Goal: Entertainment & Leisure: Consume media (video, audio)

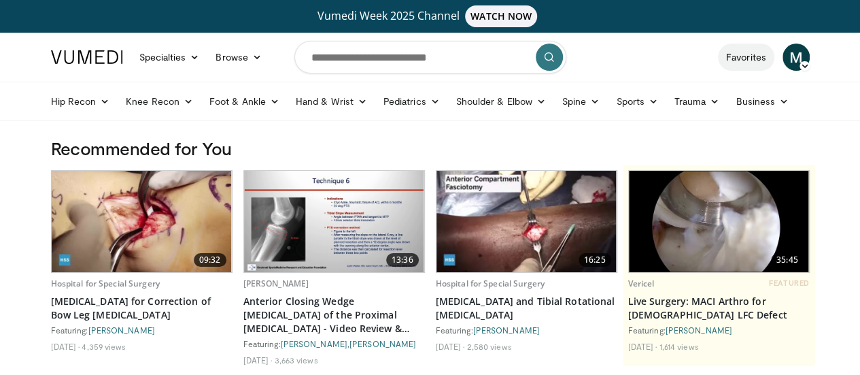
click at [775, 50] on link "Favorites" at bounding box center [746, 57] width 56 height 27
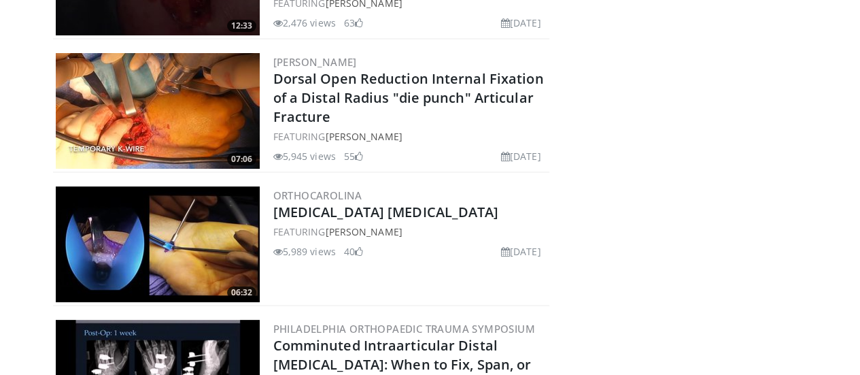
scroll to position [2590, 0]
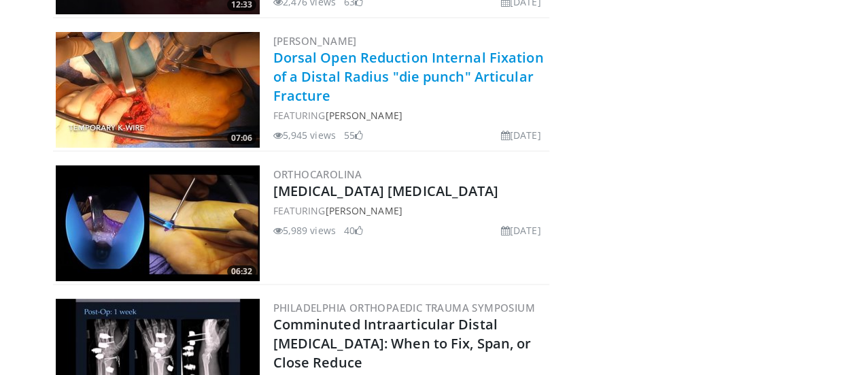
click at [328, 69] on link "Dorsal Open Reduction Internal Fixation of a Distal Radius "die punch" Articula…" at bounding box center [408, 76] width 271 height 56
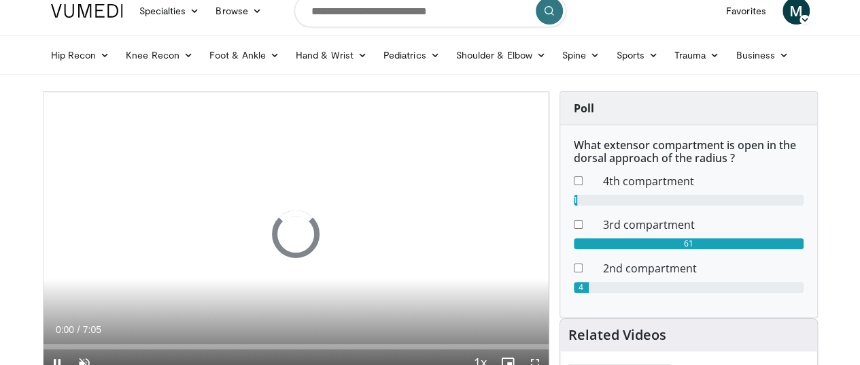
scroll to position [68, 0]
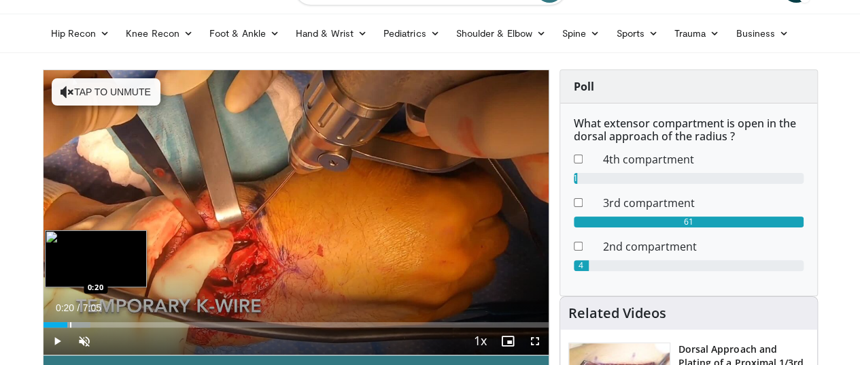
click at [70, 327] on div "Progress Bar" at bounding box center [70, 324] width 1 height 5
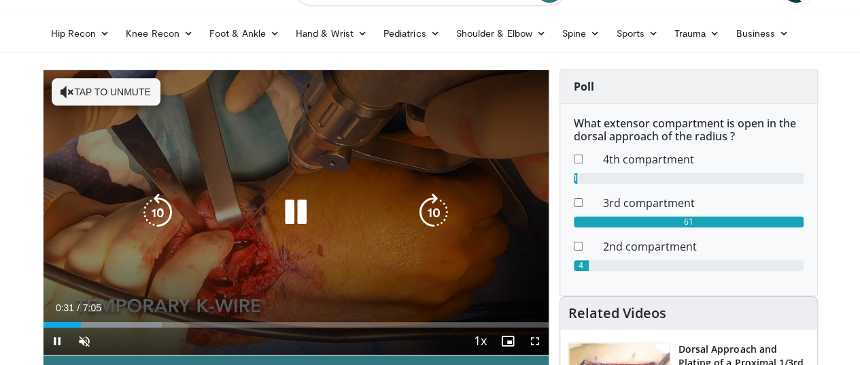
scroll to position [136, 0]
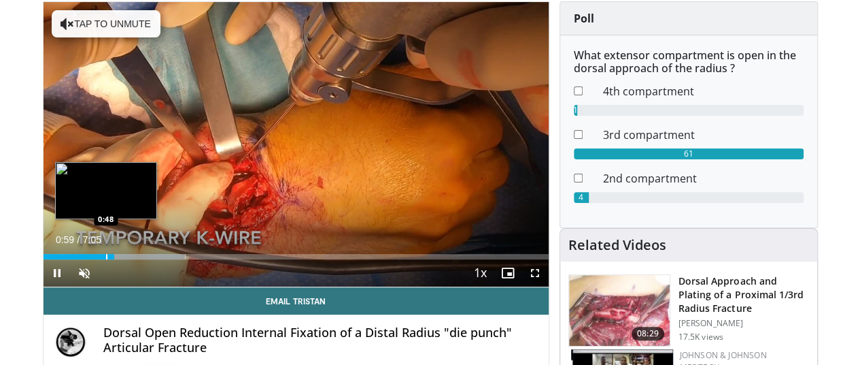
click at [106, 259] on div "Progress Bar" at bounding box center [106, 256] width 1 height 5
click at [91, 259] on div "Progress Bar" at bounding box center [91, 256] width 1 height 5
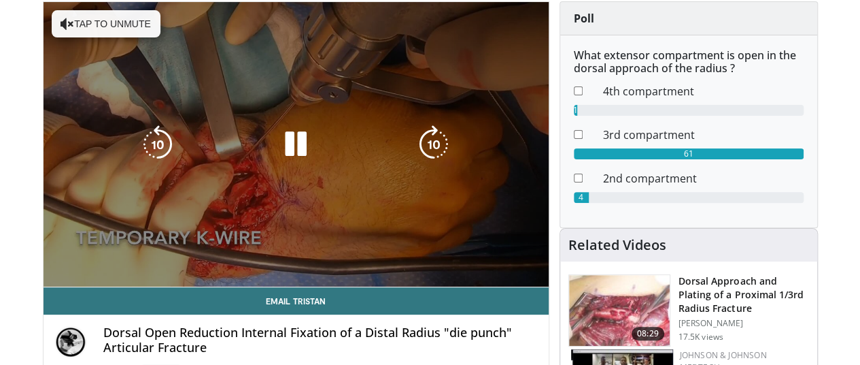
click at [47, 282] on video-js "**********" at bounding box center [296, 144] width 505 height 285
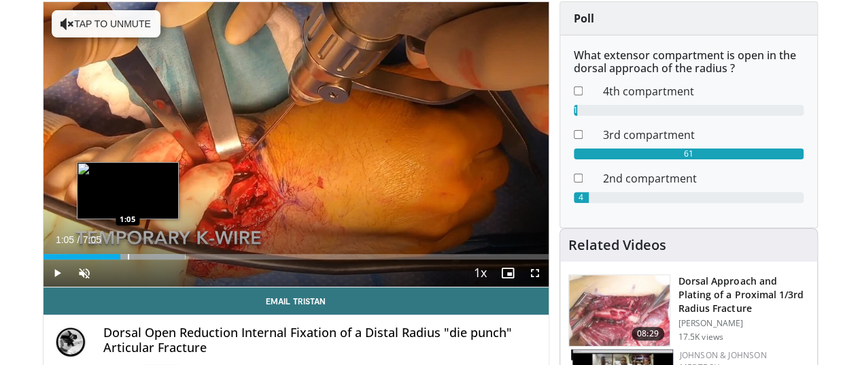
click at [128, 259] on div "Progress Bar" at bounding box center [128, 256] width 1 height 5
click at [114, 259] on div "Progress Bar" at bounding box center [114, 256] width 1 height 5
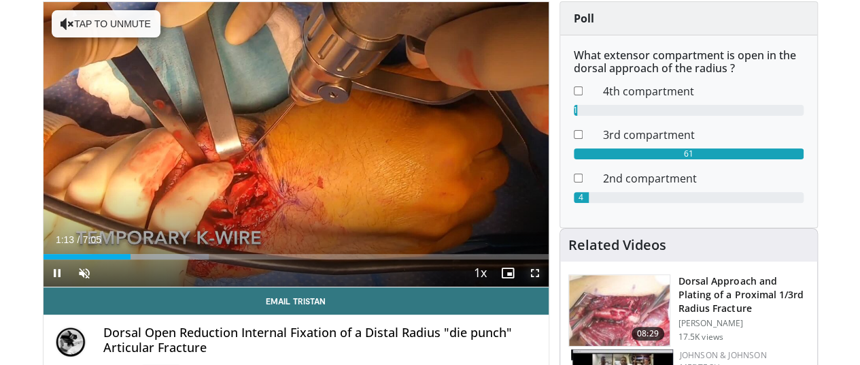
click at [548, 286] on span "Video Player" at bounding box center [535, 272] width 27 height 27
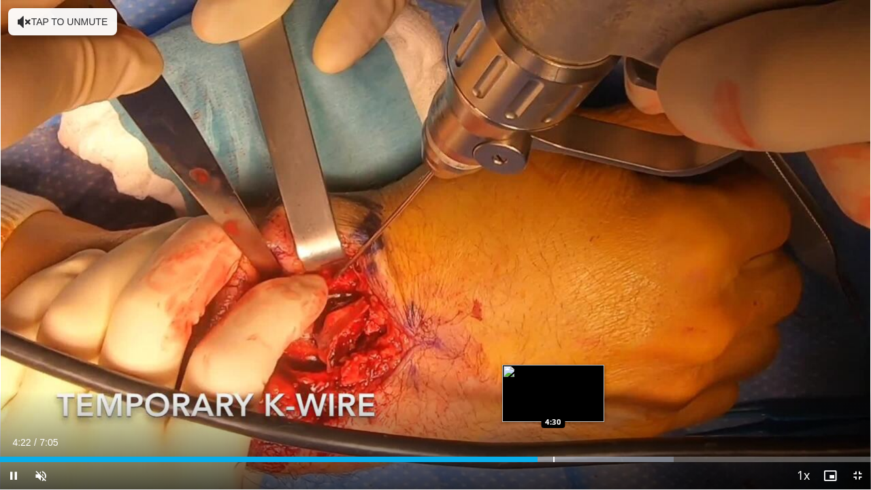
click at [554, 364] on div "Loaded : 77.38% 4:22 4:30" at bounding box center [435, 458] width 871 height 5
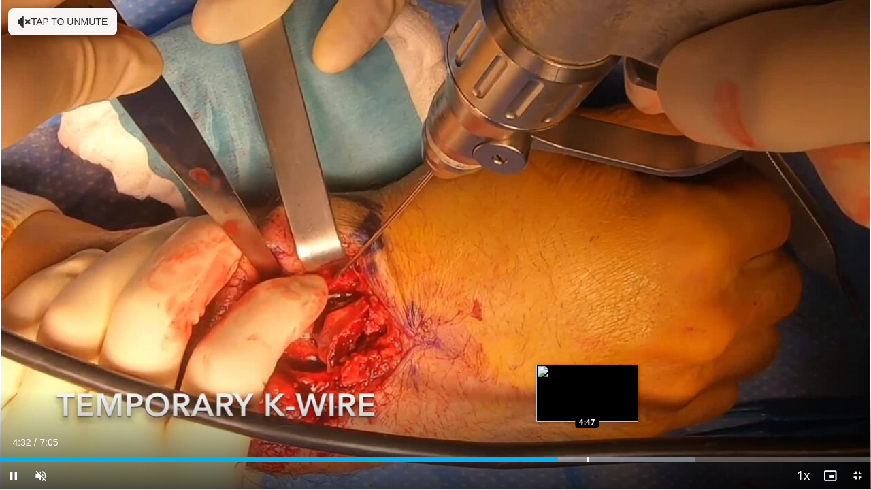
click at [586, 364] on div "Loaded : 79.73% 4:32 4:47" at bounding box center [435, 455] width 871 height 13
click at [608, 364] on div "Loaded : 82.08% 4:48 4:57" at bounding box center [435, 455] width 871 height 13
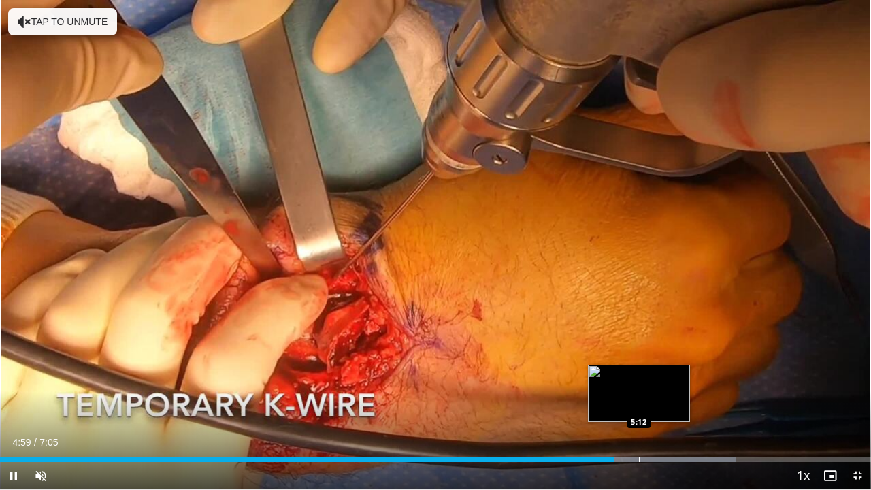
click at [639, 364] on div "Progress Bar" at bounding box center [639, 458] width 1 height 5
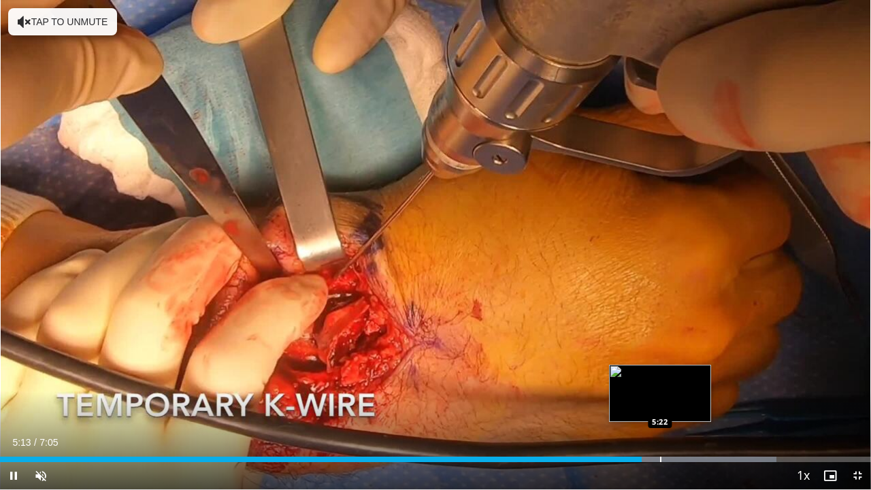
click at [660, 364] on div "Loaded : 89.11% 5:13 5:22" at bounding box center [435, 455] width 871 height 13
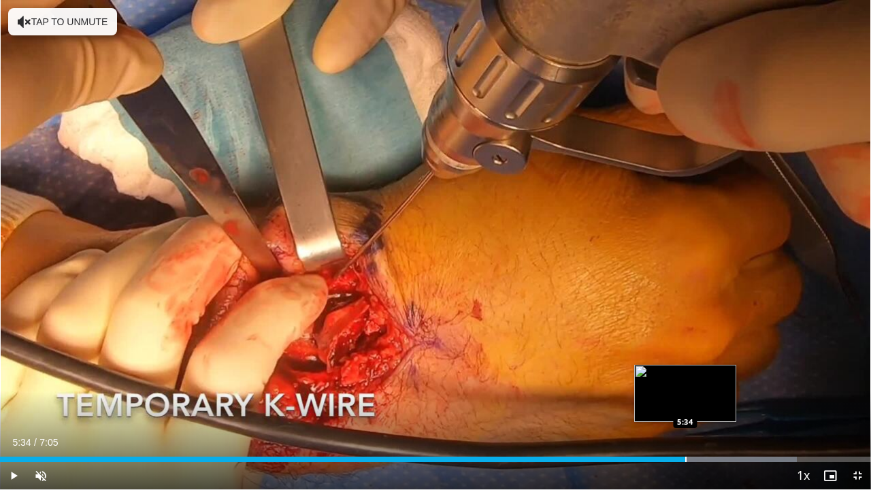
click at [685, 364] on div "Progress Bar" at bounding box center [685, 458] width 1 height 5
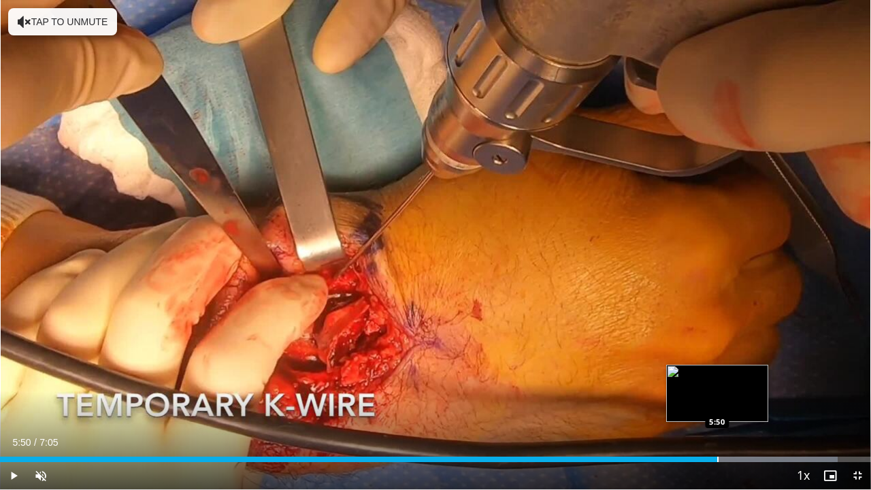
click at [717, 364] on div "Loaded : 96.15% 5:50 5:50" at bounding box center [435, 455] width 871 height 13
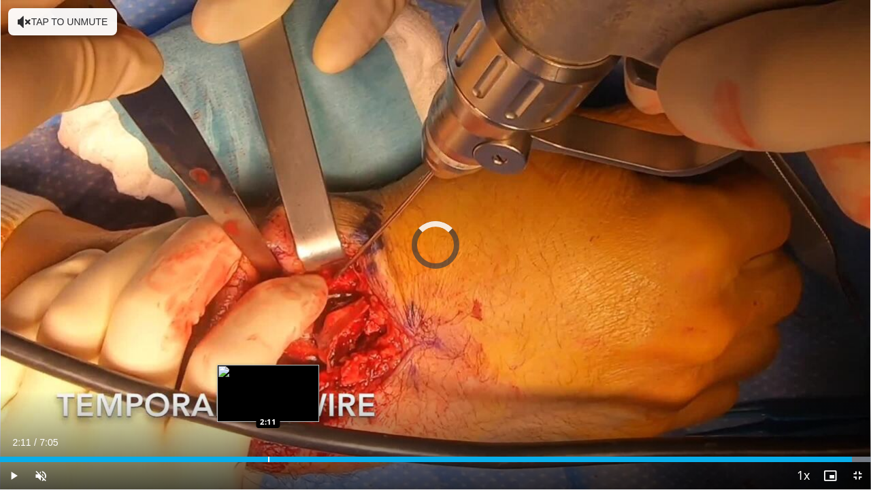
click at [268, 364] on div "Loaded : 100.00% 6:56 2:11" at bounding box center [435, 455] width 871 height 13
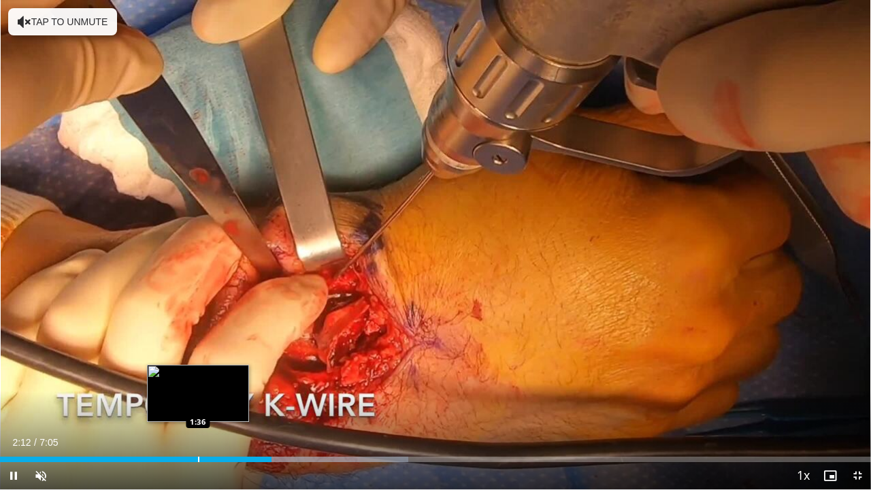
click at [197, 364] on div "Loaded : 46.89% 2:12 1:36" at bounding box center [435, 458] width 871 height 5
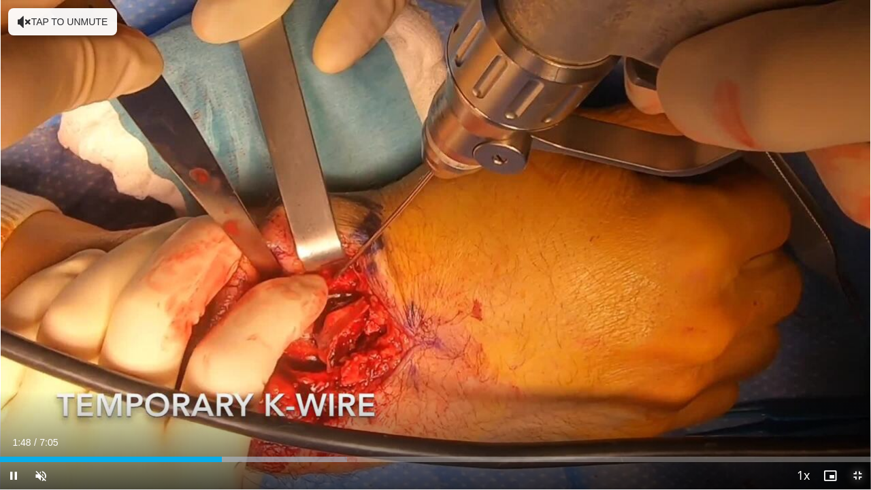
click at [860, 364] on span "Video Player" at bounding box center [856, 475] width 27 height 27
